Goal: Entertainment & Leisure: Consume media (video, audio)

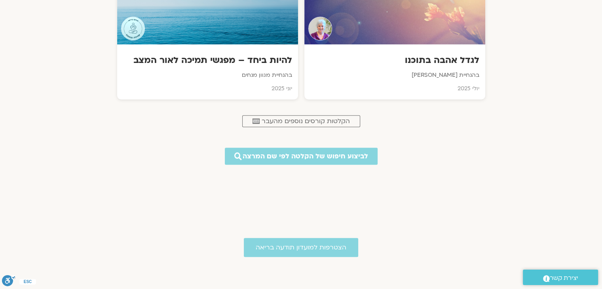
scroll to position [419, 0]
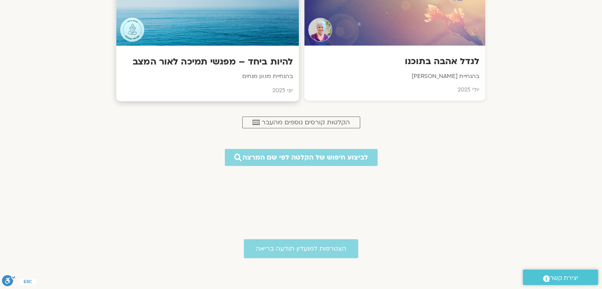
click at [254, 64] on h3 "להיות ביחד – מפגשי תמיכה לאור המצב" at bounding box center [207, 62] width 171 height 12
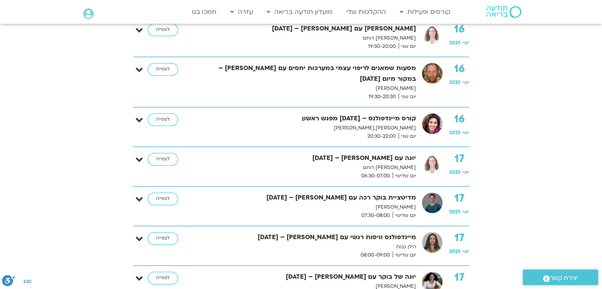
scroll to position [978, 0]
click at [166, 192] on link "לצפייה" at bounding box center [163, 198] width 30 height 13
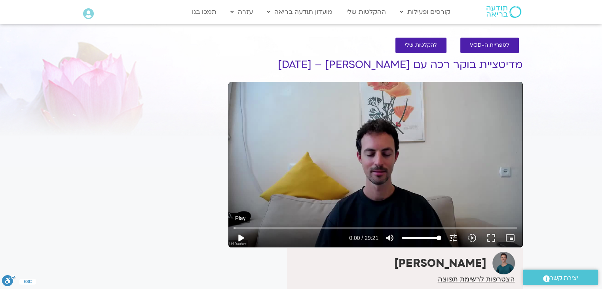
click at [247, 238] on button "play_arrow" at bounding box center [240, 237] width 19 height 19
click at [493, 235] on button "fullscreen" at bounding box center [490, 237] width 19 height 19
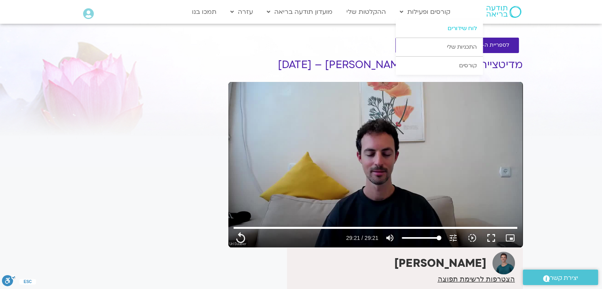
click at [457, 27] on link "לוח שידורים" at bounding box center [439, 28] width 87 height 18
type input "1761.28"
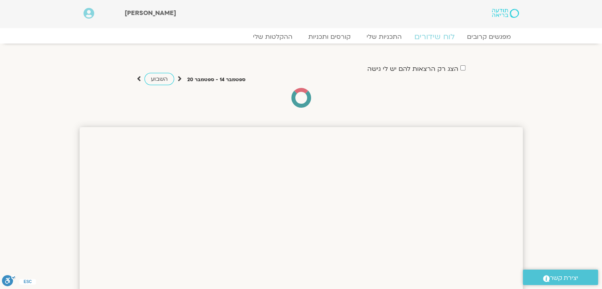
click at [438, 38] on link "לוח שידורים" at bounding box center [433, 36] width 59 height 9
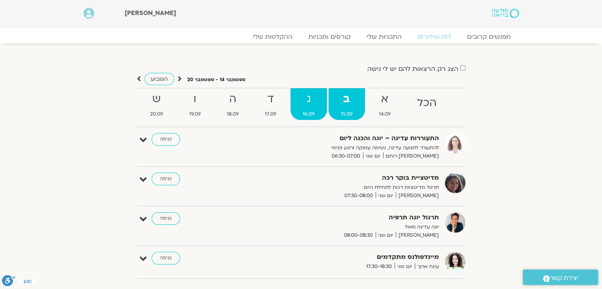
click at [307, 103] on strong "ג" at bounding box center [308, 99] width 36 height 18
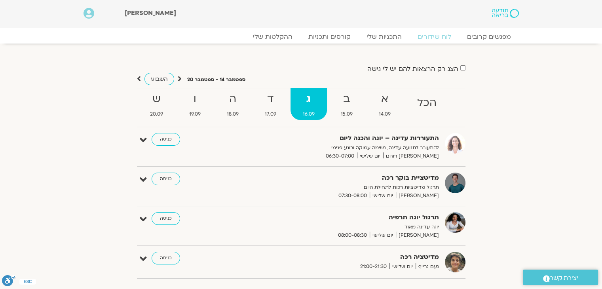
click at [307, 103] on strong "ג" at bounding box center [308, 99] width 36 height 18
click at [350, 108] on link "ב 15.09" at bounding box center [346, 104] width 36 height 32
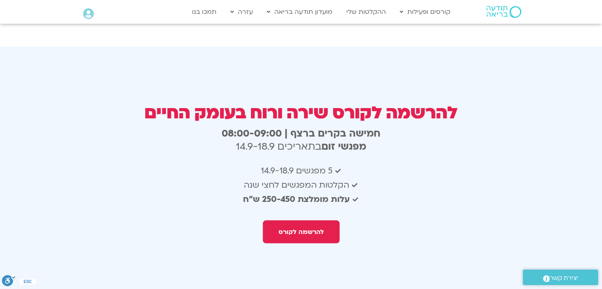
scroll to position [1688, 0]
